Goal: Information Seeking & Learning: Learn about a topic

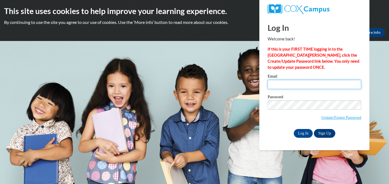
type input "marilyn.knight@todd.kyschools.us"
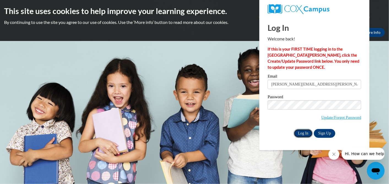
click at [305, 135] on input "Log In" at bounding box center [302, 133] width 19 height 9
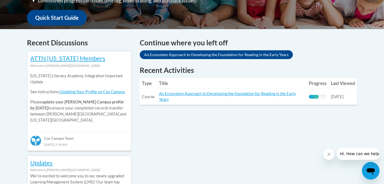
scroll to position [205, 0]
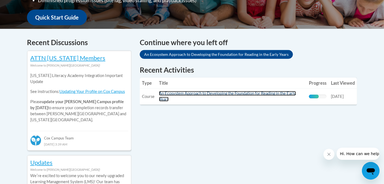
click at [243, 94] on link "An Ecosystem Approach to Developing the Foundation for Reading in the Early Yea…" at bounding box center [227, 96] width 137 height 10
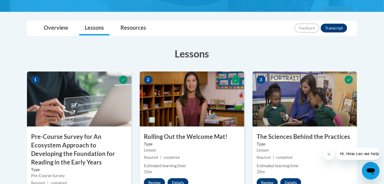
scroll to position [154, 0]
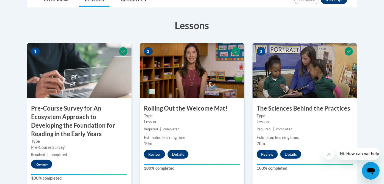
drag, startPoint x: 0, startPoint y: 0, endPoint x: 374, endPoint y: 17, distance: 374.6
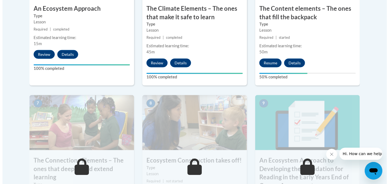
scroll to position [407, 0]
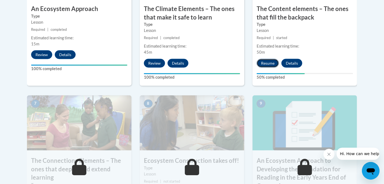
click at [270, 61] on button "Resume" at bounding box center [268, 63] width 22 height 9
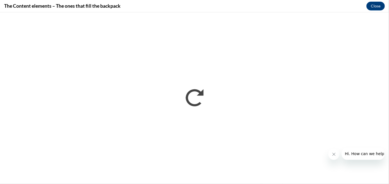
scroll to position [0, 0]
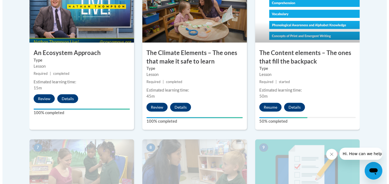
scroll to position [363, 0]
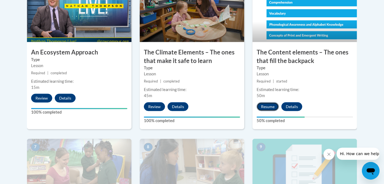
click at [268, 105] on button "Resume" at bounding box center [268, 106] width 22 height 9
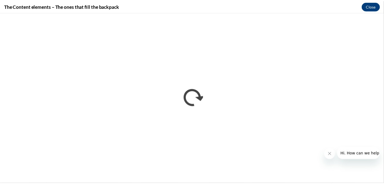
scroll to position [0, 0]
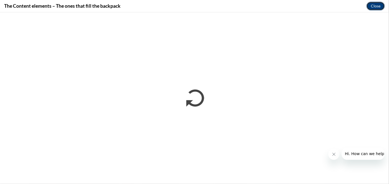
click at [375, 7] on button "Close" at bounding box center [375, 6] width 18 height 9
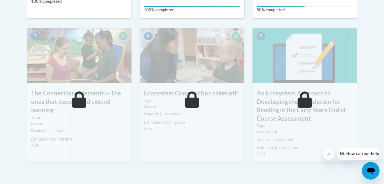
scroll to position [477, 0]
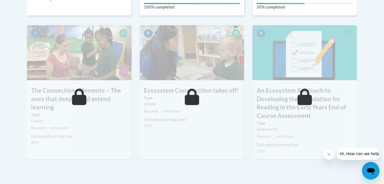
click at [81, 97] on icon at bounding box center [79, 97] width 15 height 16
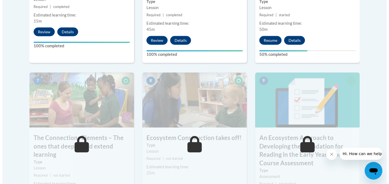
scroll to position [426, 0]
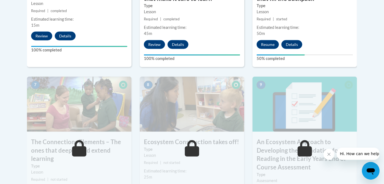
click at [271, 16] on small "Required | started" at bounding box center [304, 19] width 104 height 6
click at [267, 28] on div "Estimated learning time:" at bounding box center [305, 27] width 96 height 6
click at [265, 43] on button "Resume" at bounding box center [268, 44] width 22 height 9
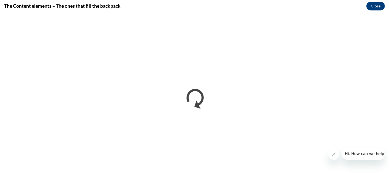
scroll to position [0, 0]
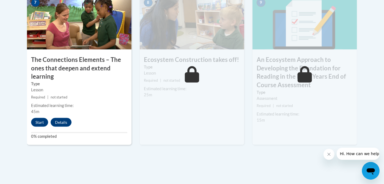
scroll to position [517, 0]
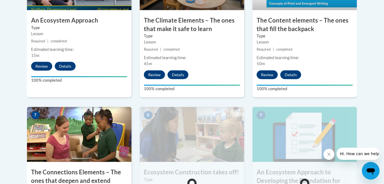
scroll to position [398, 0]
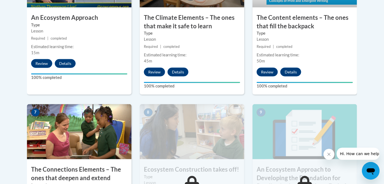
click at [68, 146] on img at bounding box center [79, 131] width 104 height 55
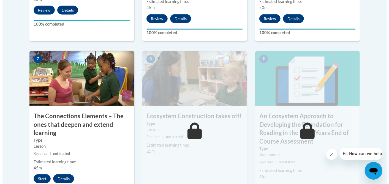
scroll to position [454, 0]
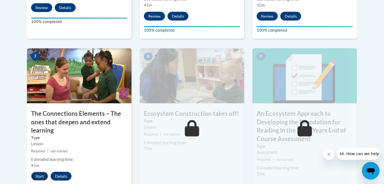
click at [40, 177] on button "Start" at bounding box center [39, 176] width 17 height 9
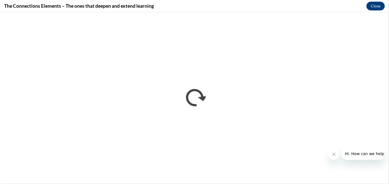
scroll to position [0, 0]
